Goal: Check status: Check status

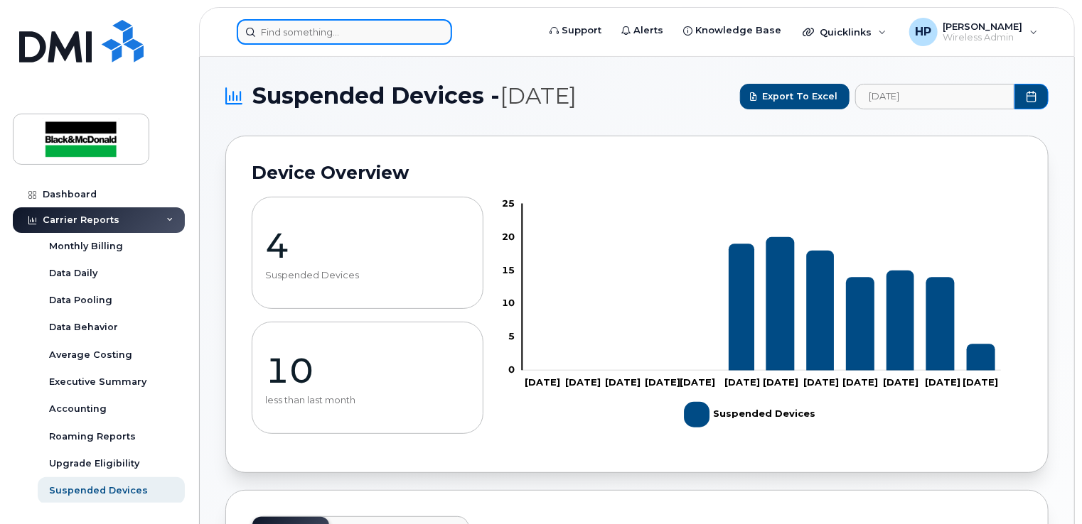
click at [266, 25] on input at bounding box center [344, 32] width 215 height 26
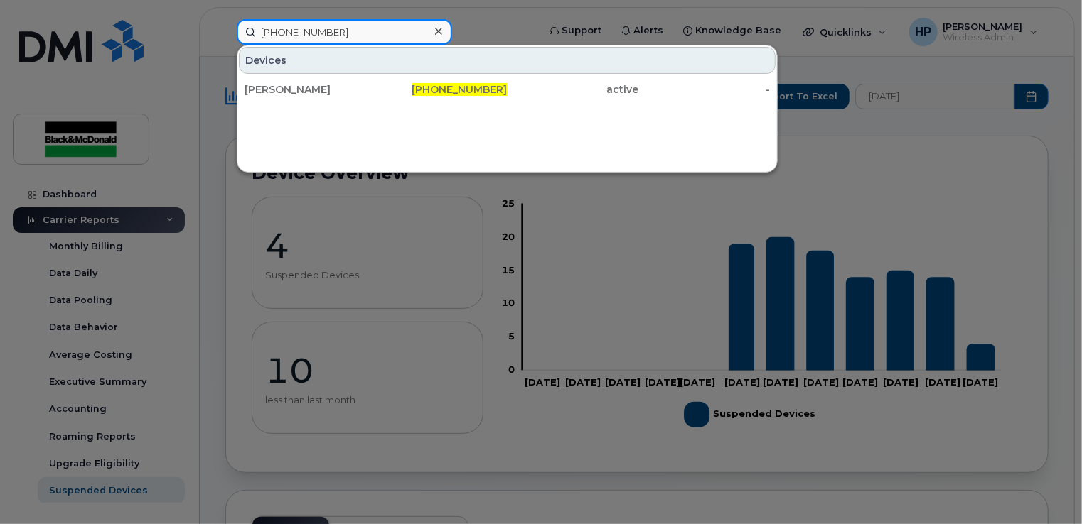
type input "[PHONE_NUMBER]"
drag, startPoint x: 347, startPoint y: 31, endPoint x: 77, endPoint y: 52, distance: 271.6
click at [225, 45] on div "[PHONE_NUMBER] Devices Aiden Dong [PHONE_NUMBER] active -" at bounding box center [382, 32] width 314 height 26
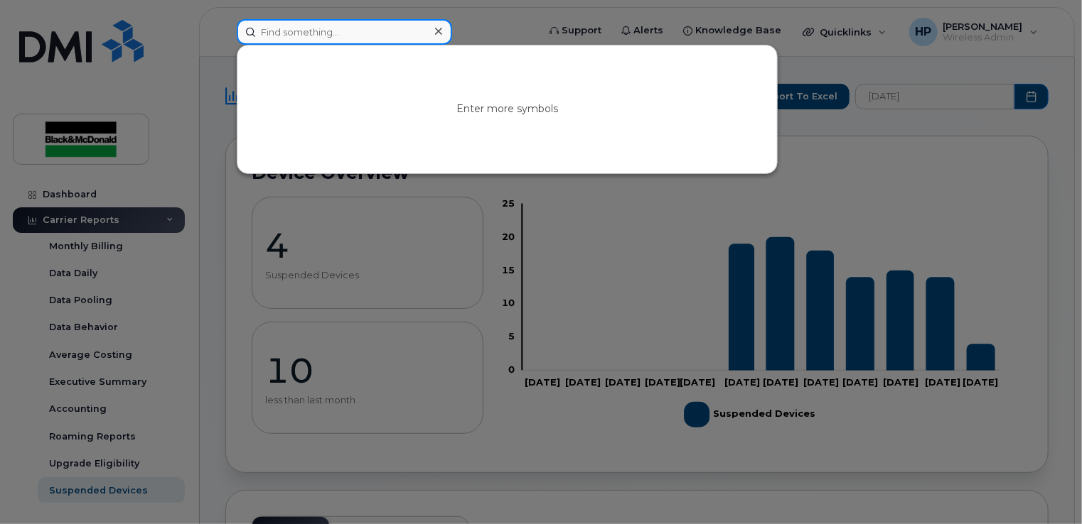
click at [323, 27] on input at bounding box center [344, 32] width 215 height 26
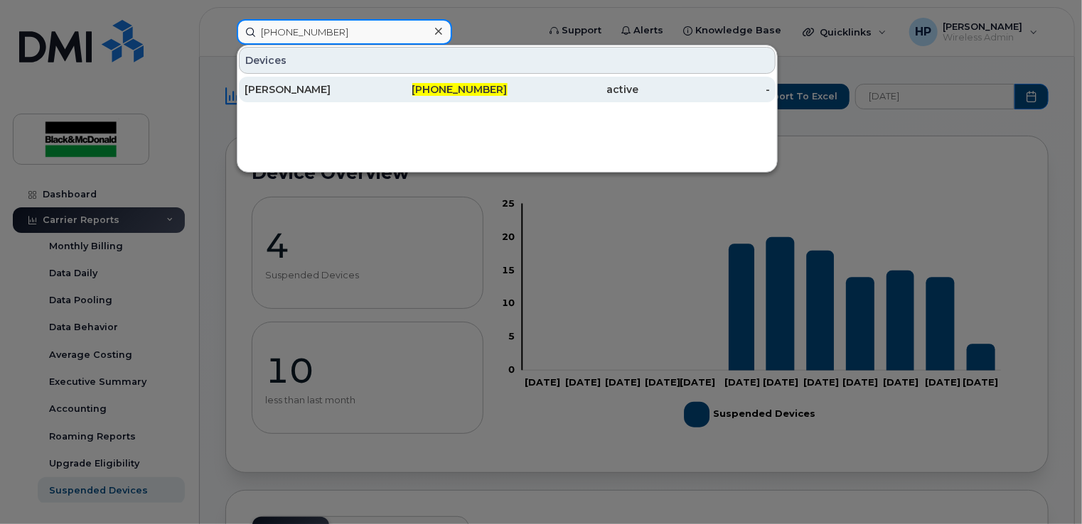
type input "[PHONE_NUMBER]"
click at [507, 80] on div "[PHONE_NUMBER]" at bounding box center [572, 90] width 131 height 26
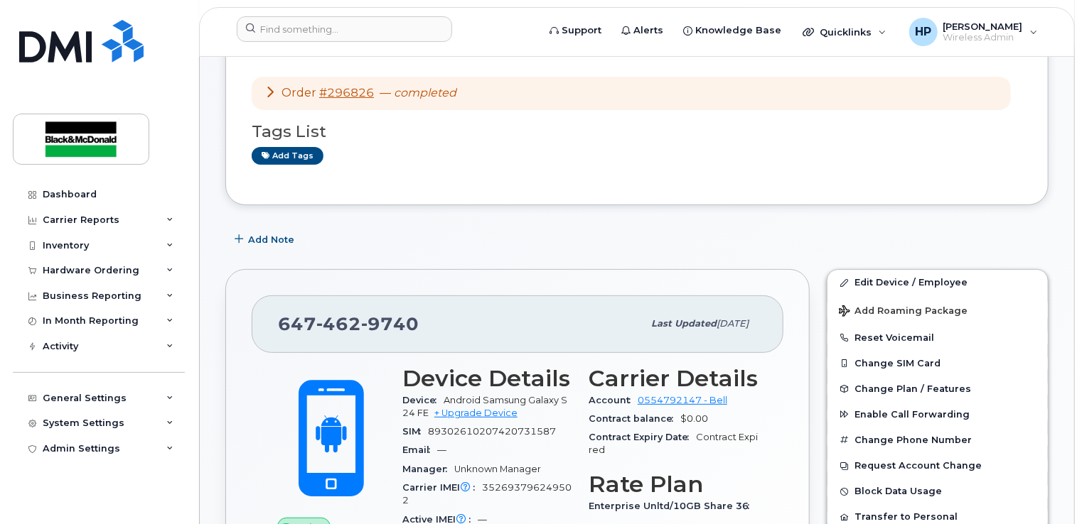
scroll to position [284, 0]
